Goal: Check status

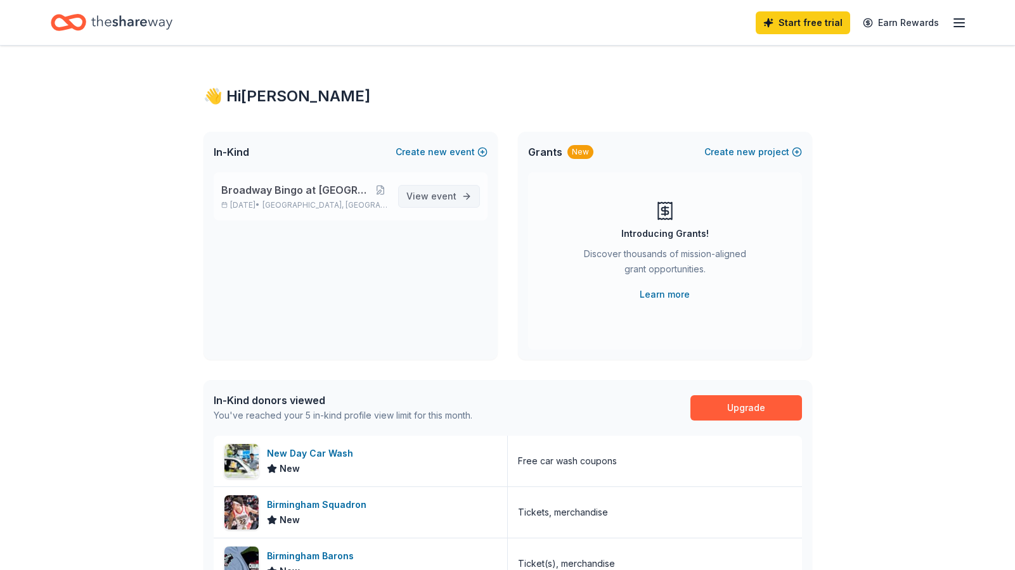
click at [435, 191] on span "event" at bounding box center [443, 196] width 25 height 11
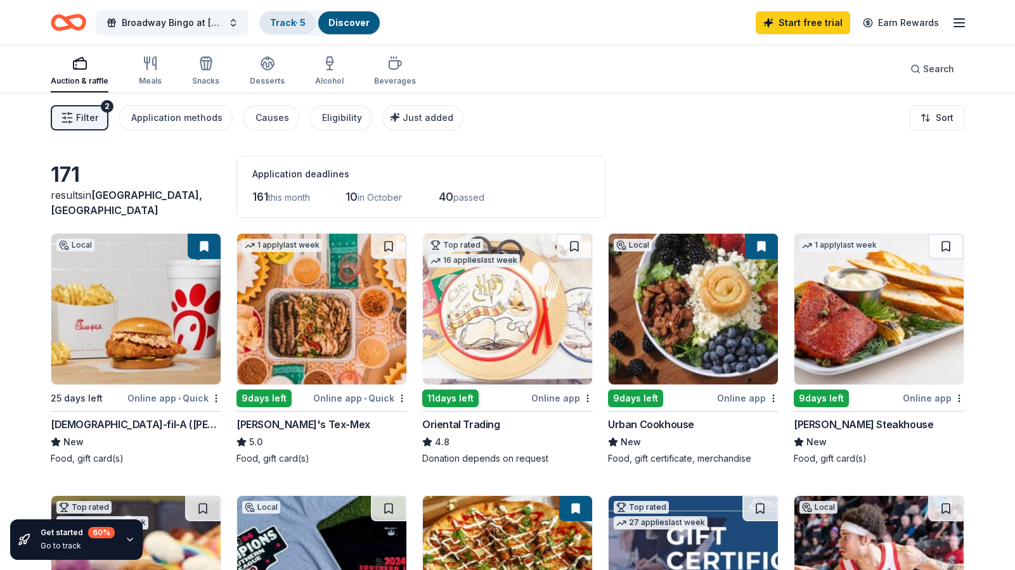
click at [283, 21] on link "Track · 5" at bounding box center [287, 22] width 35 height 11
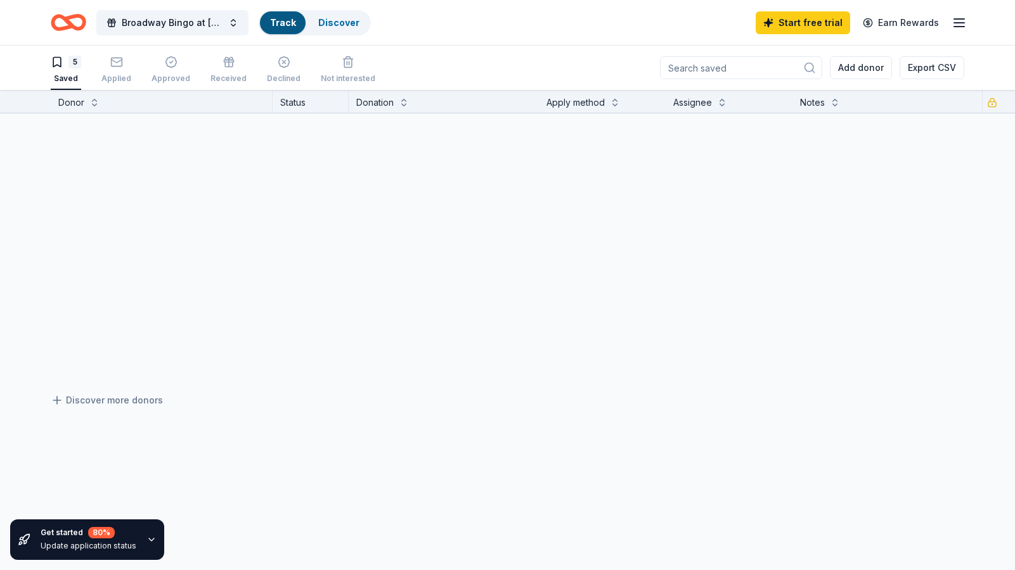
scroll to position [1, 0]
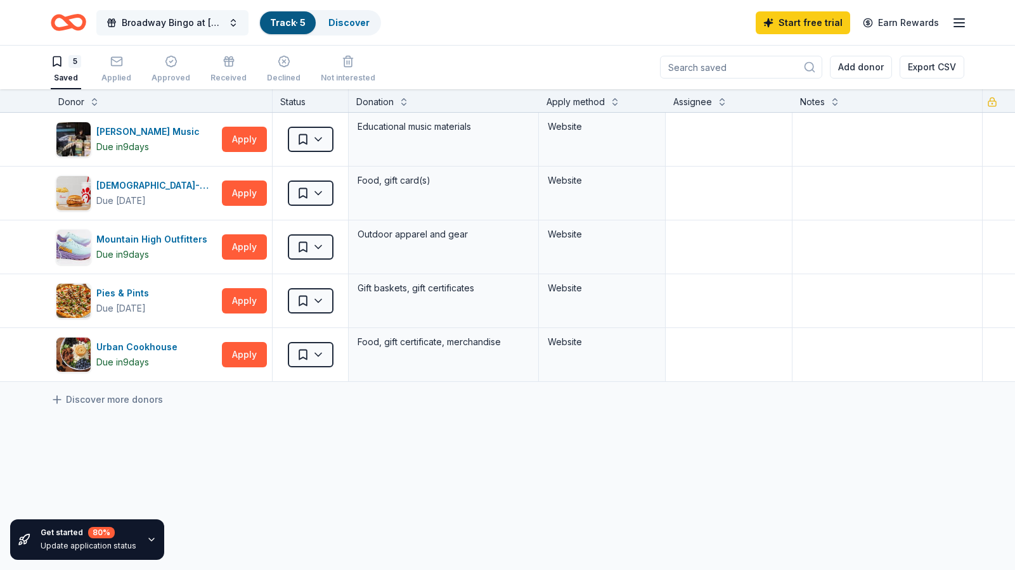
click at [160, 24] on span "Broadway Bingo at [GEOGRAPHIC_DATA][US_STATE]" at bounding box center [172, 22] width 101 height 15
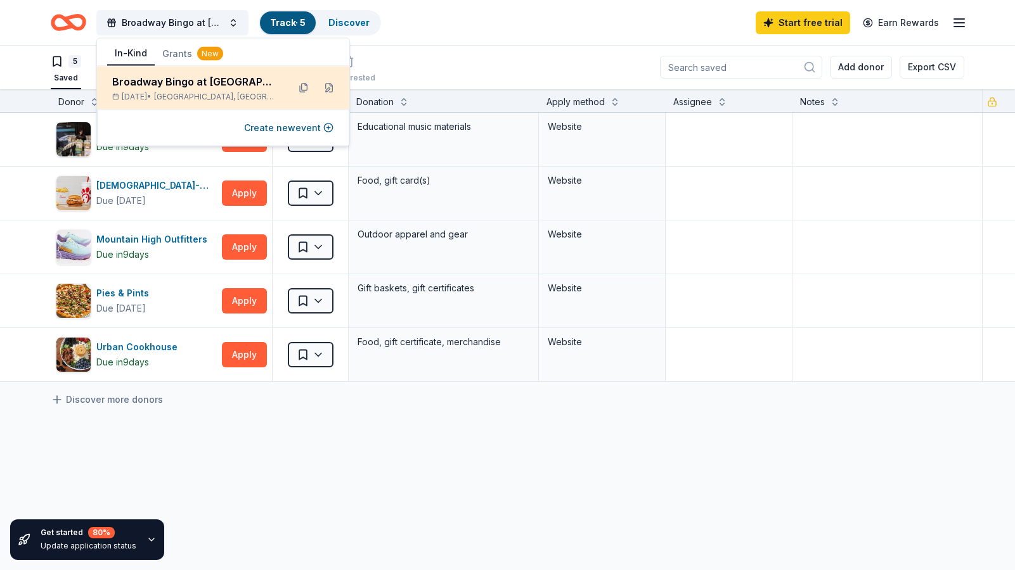
click at [177, 74] on div "Broadway Bingo at [GEOGRAPHIC_DATA][US_STATE]" at bounding box center [195, 81] width 166 height 15
click at [193, 88] on div "Broadway Bingo at [GEOGRAPHIC_DATA][US_STATE]" at bounding box center [195, 81] width 166 height 15
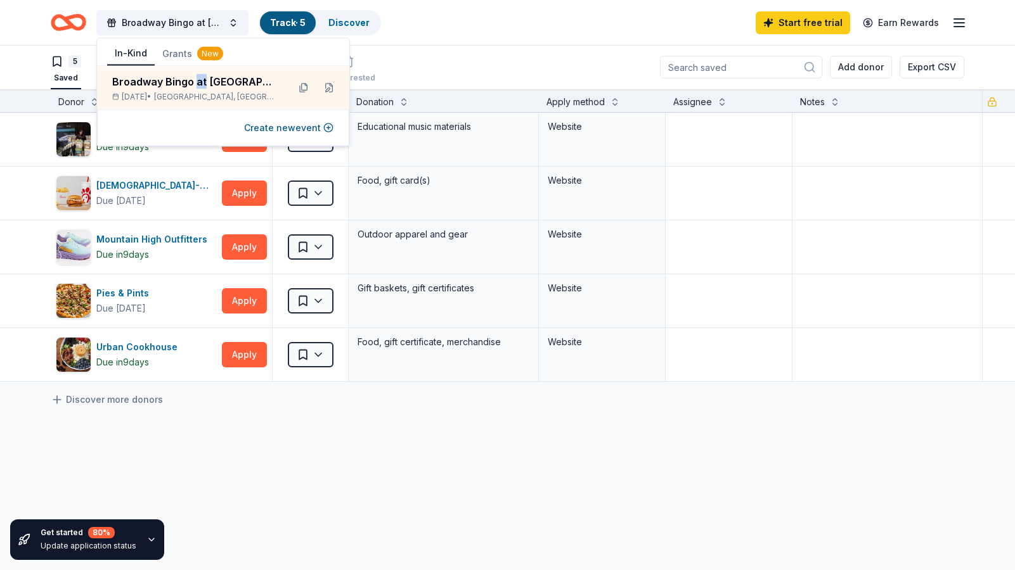
click at [127, 54] on button "In-Kind" at bounding box center [131, 54] width 48 height 24
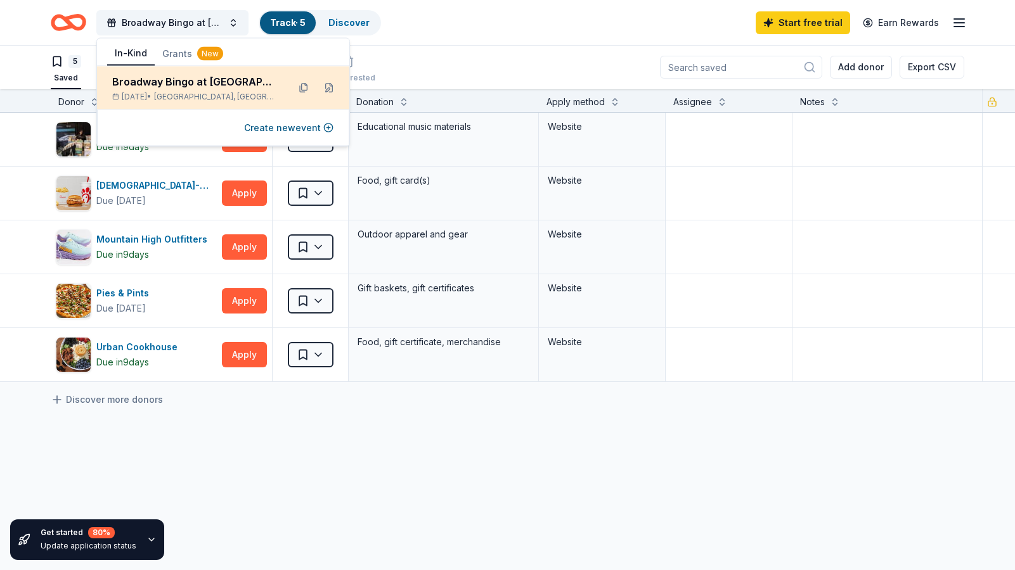
click at [292, 84] on div "Broadway Bingo at [GEOGRAPHIC_DATA][US_STATE] [DATE] • [GEOGRAPHIC_DATA], [GEOG…" at bounding box center [223, 88] width 252 height 43
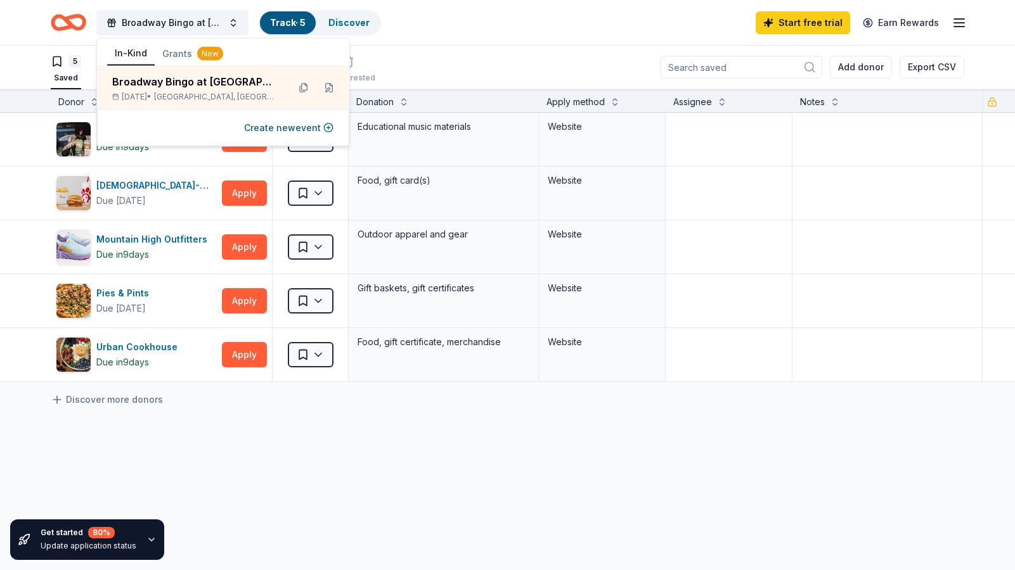
click at [74, 22] on icon "Home" at bounding box center [68, 23] width 35 height 30
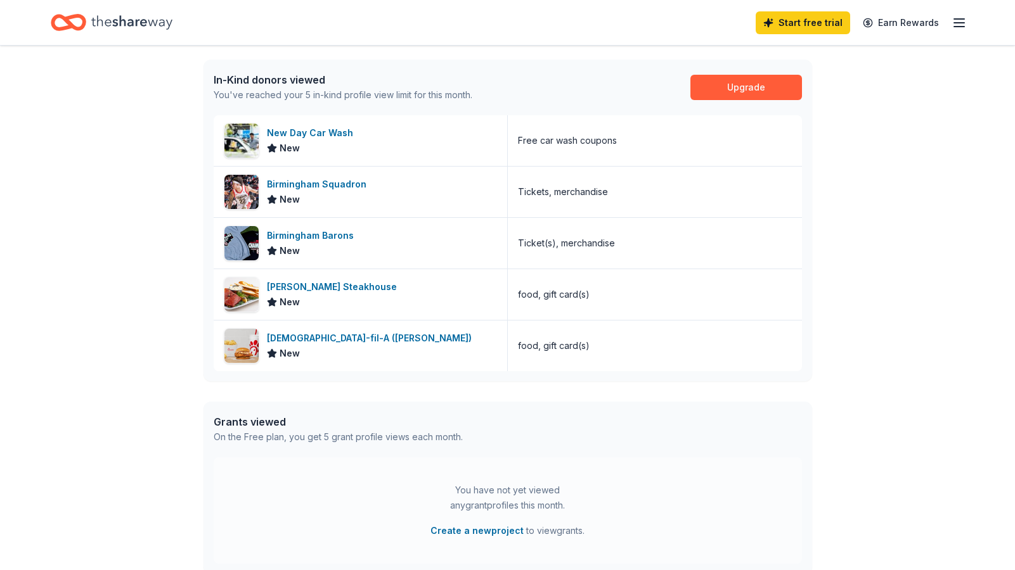
scroll to position [264, 0]
